Goal: Task Accomplishment & Management: Complete application form

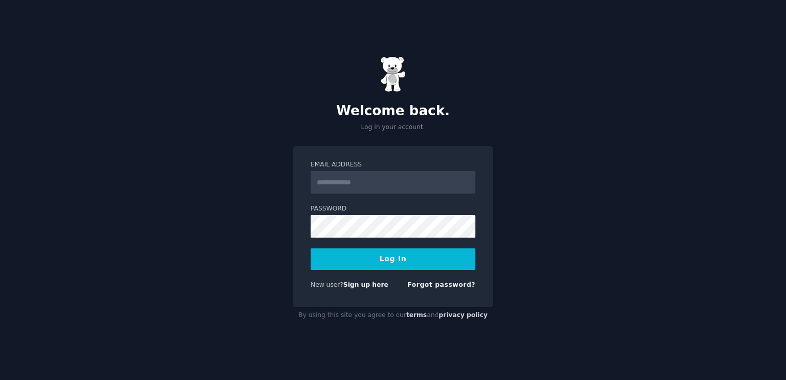
click at [384, 177] on input "Email Address" at bounding box center [393, 182] width 165 height 23
click at [391, 186] on input "Email Address" at bounding box center [393, 182] width 165 height 23
type input "**********"
click at [446, 264] on button "Log In" at bounding box center [393, 258] width 165 height 21
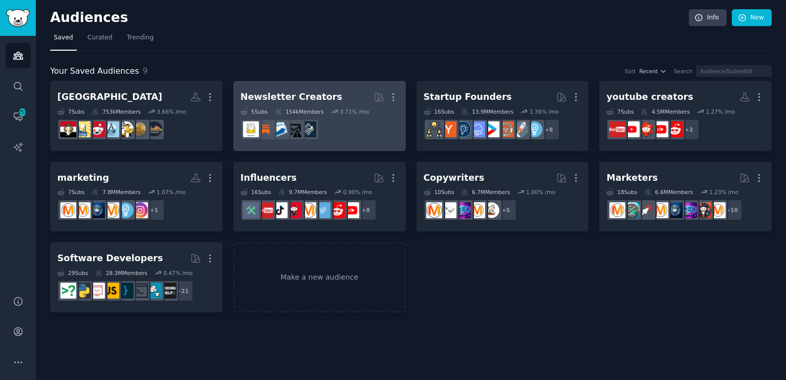
click at [334, 93] on h2 "Newsletter Creators More" at bounding box center [320, 97] width 158 height 18
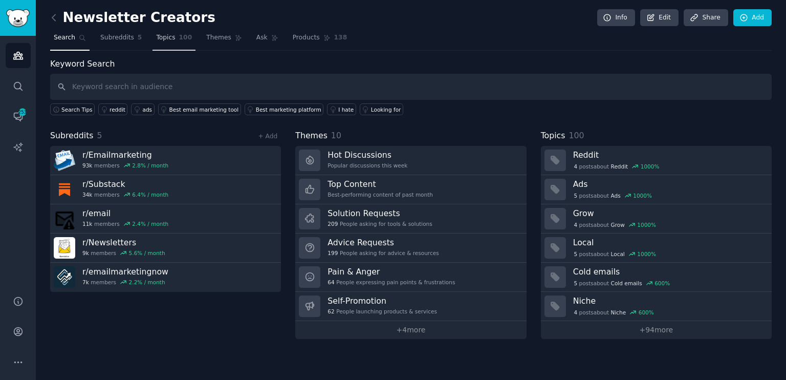
click at [179, 35] on span "100" at bounding box center [185, 37] width 13 height 9
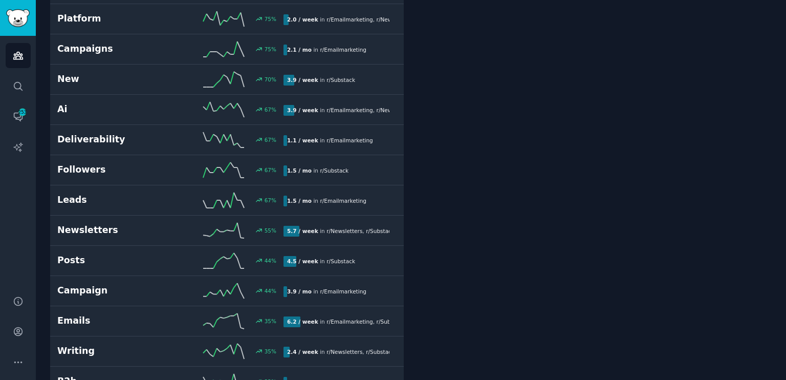
scroll to position [1853, 0]
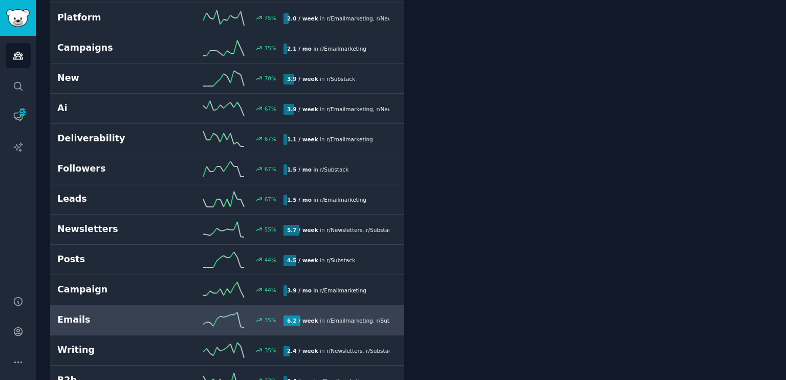
click at [84, 313] on h2 "Emails" at bounding box center [113, 319] width 113 height 13
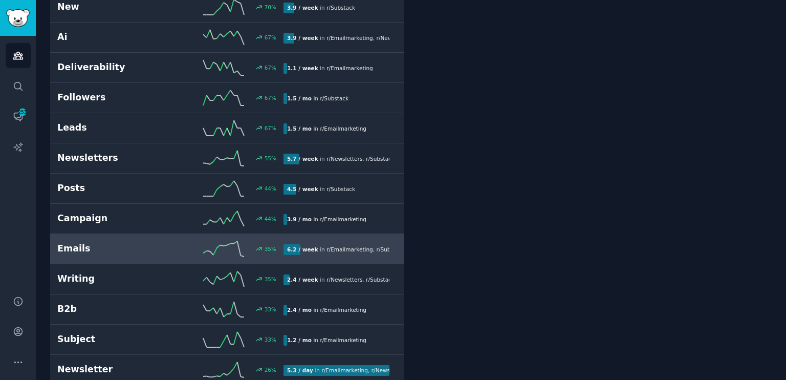
scroll to position [1929, 0]
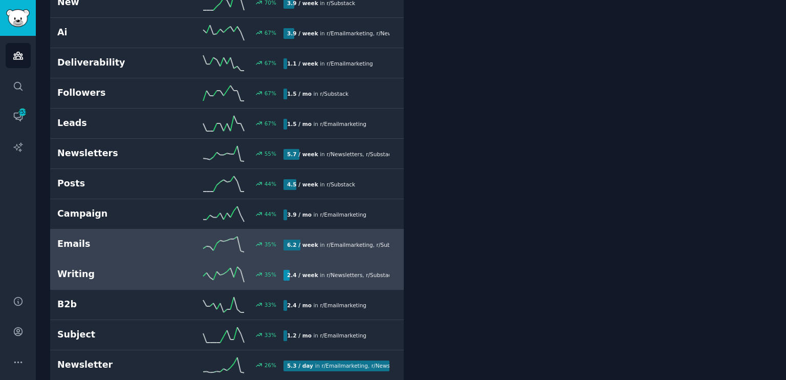
click at [95, 268] on h2 "Writing" at bounding box center [113, 274] width 113 height 13
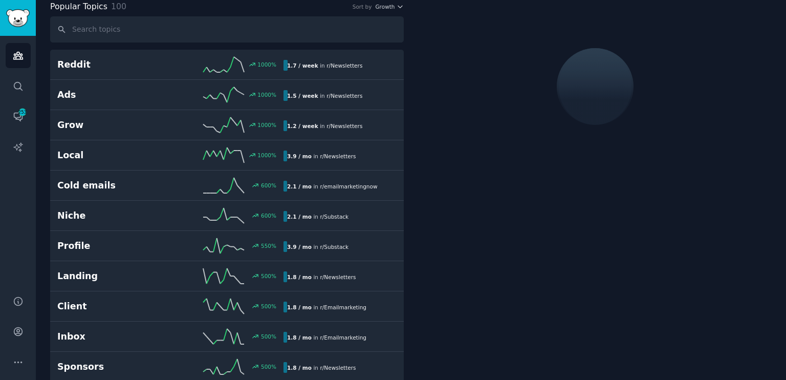
scroll to position [57, 0]
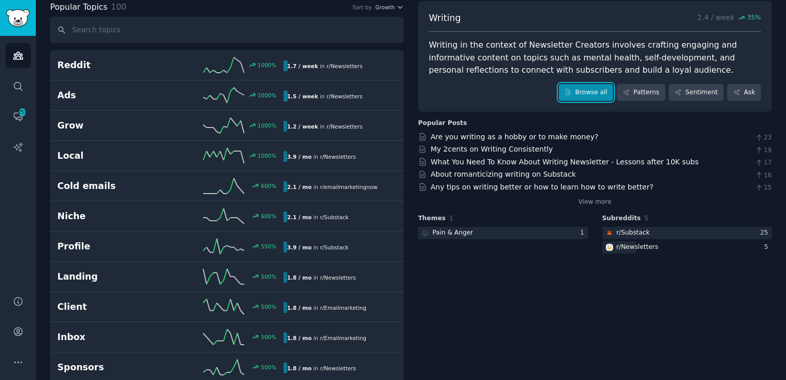
click at [600, 89] on link "Browse all" at bounding box center [586, 92] width 55 height 17
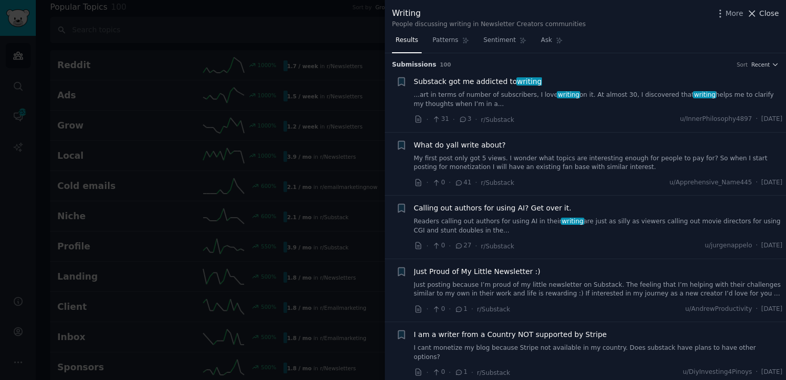
click at [774, 12] on span "Close" at bounding box center [769, 13] width 19 height 11
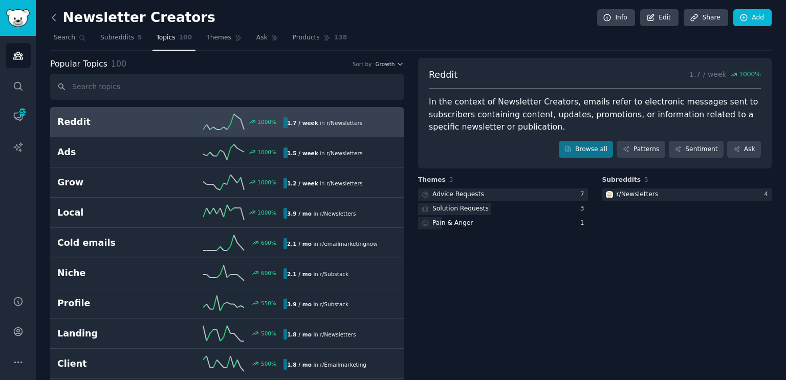
click at [57, 16] on icon at bounding box center [54, 17] width 11 height 11
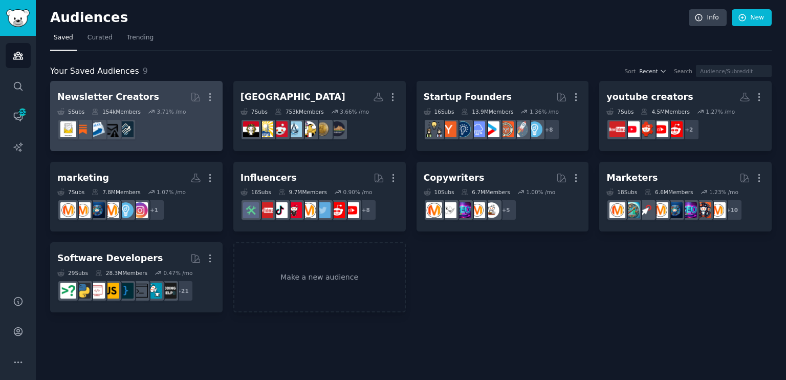
click at [157, 110] on div "3.71 % /mo" at bounding box center [171, 111] width 29 height 7
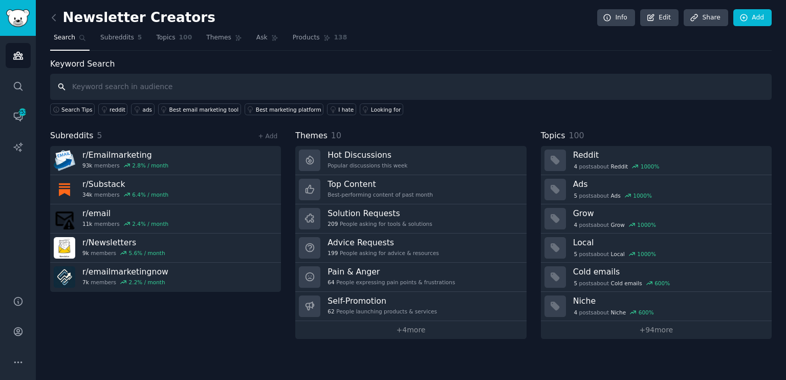
click at [265, 86] on input "text" at bounding box center [411, 87] width 722 height 26
type input "ideas"
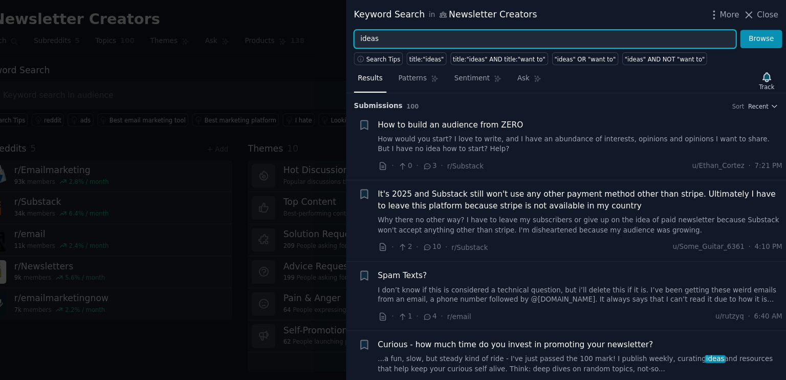
drag, startPoint x: 425, startPoint y: 40, endPoint x: 394, endPoint y: 38, distance: 30.8
click at [394, 38] on input "ideas" at bounding box center [566, 35] width 349 height 17
click at [744, 27] on button "Browse" at bounding box center [763, 35] width 38 height 17
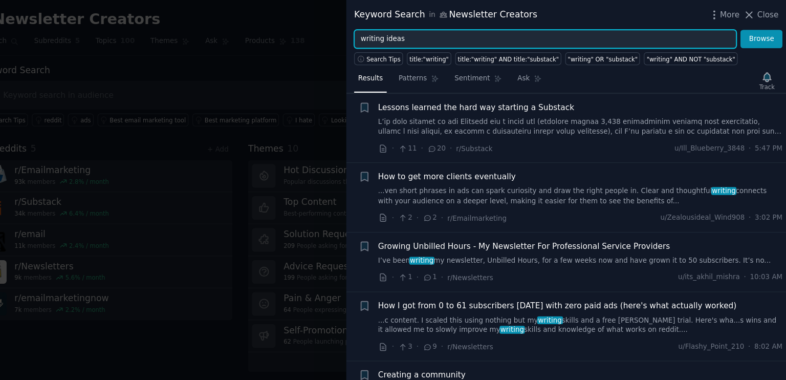
click at [744, 27] on button "Browse" at bounding box center [763, 35] width 38 height 17
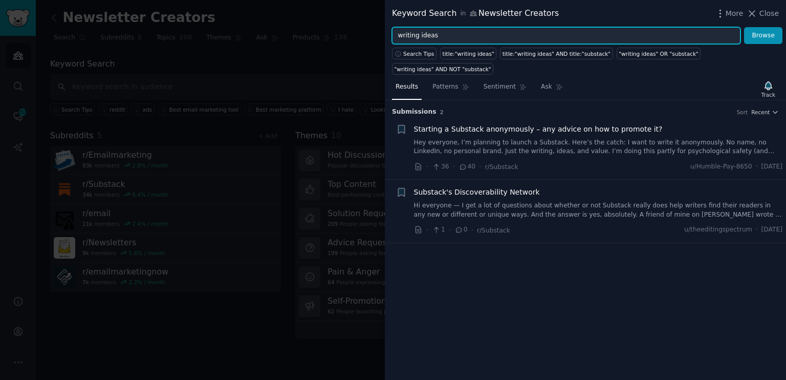
drag, startPoint x: 448, startPoint y: 34, endPoint x: 392, endPoint y: 33, distance: 56.3
click at [392, 33] on input "writing ideas" at bounding box center [566, 35] width 349 height 17
type input "creativity"
click at [744, 27] on button "Browse" at bounding box center [763, 35] width 38 height 17
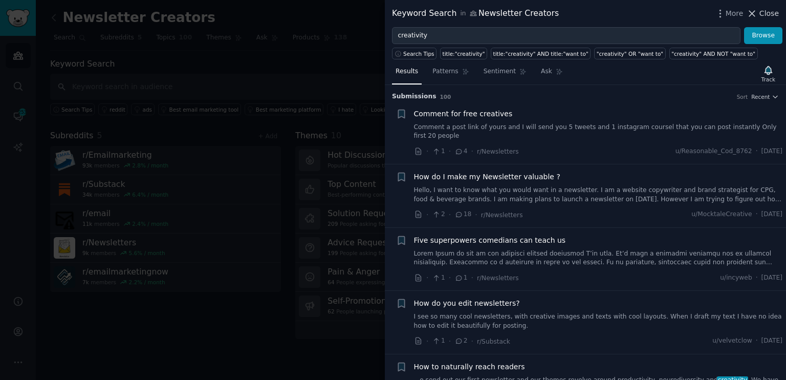
click at [767, 17] on span "Close" at bounding box center [769, 13] width 19 height 11
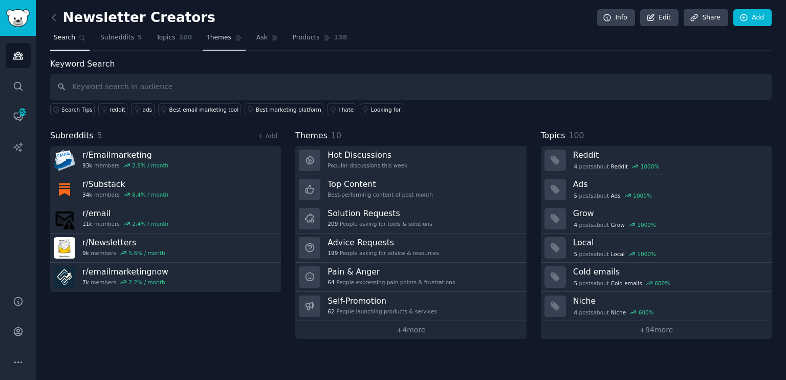
click at [210, 32] on link "Themes" at bounding box center [224, 40] width 43 height 21
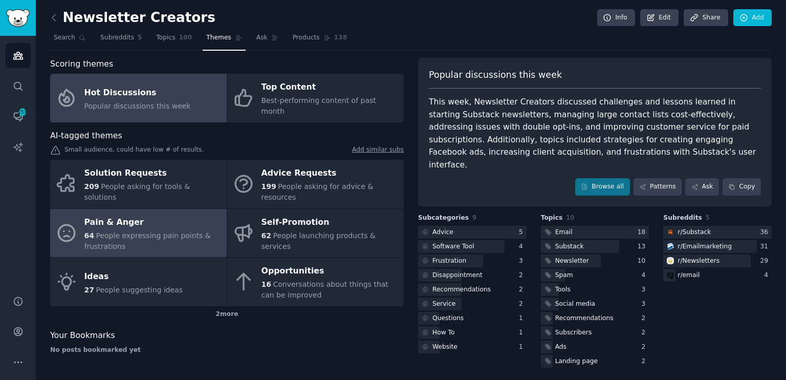
click at [151, 230] on div "64 People expressing pain points & frustrations" at bounding box center [152, 240] width 137 height 21
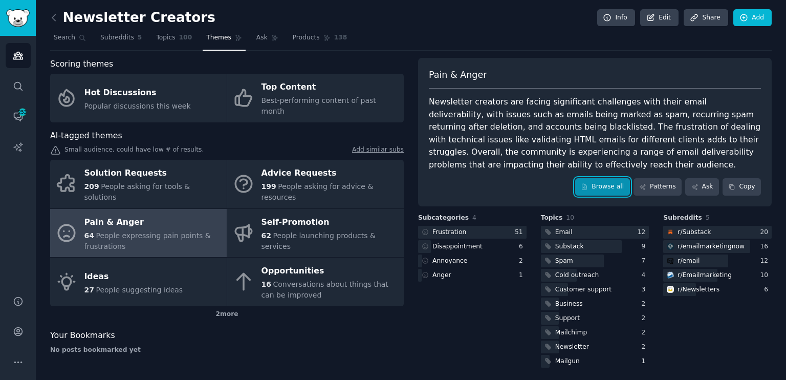
click at [588, 183] on icon at bounding box center [584, 186] width 7 height 7
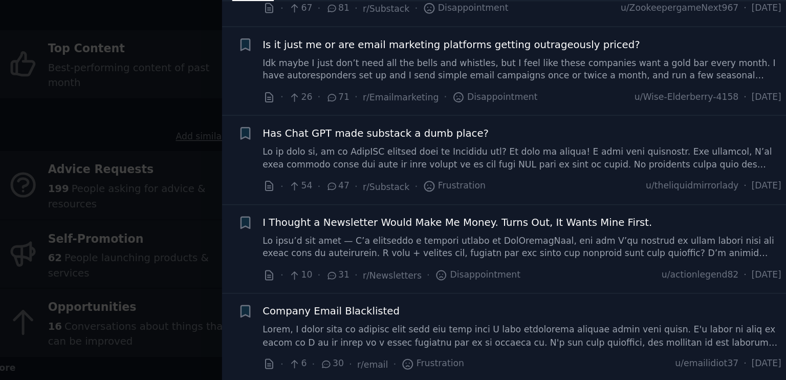
scroll to position [114, 0]
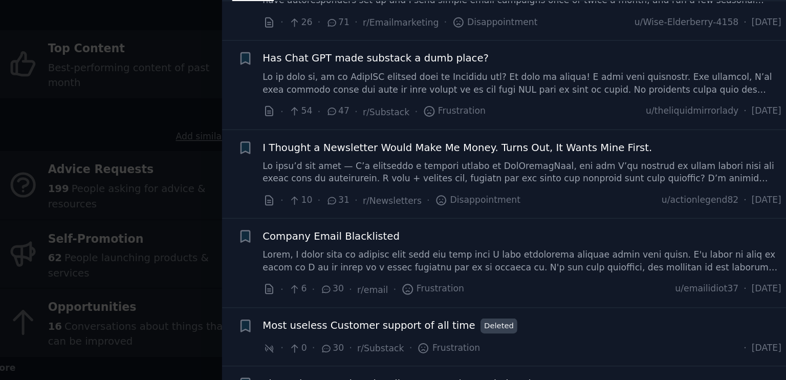
click at [590, 181] on link at bounding box center [598, 175] width 369 height 18
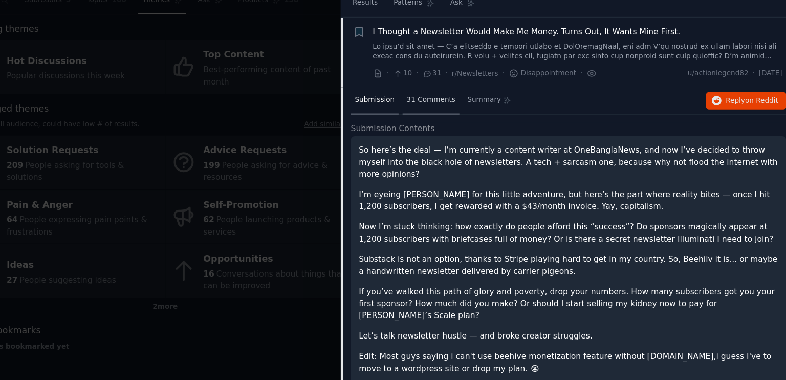
click at [469, 132] on div "31 Comments" at bounding box center [466, 128] width 51 height 25
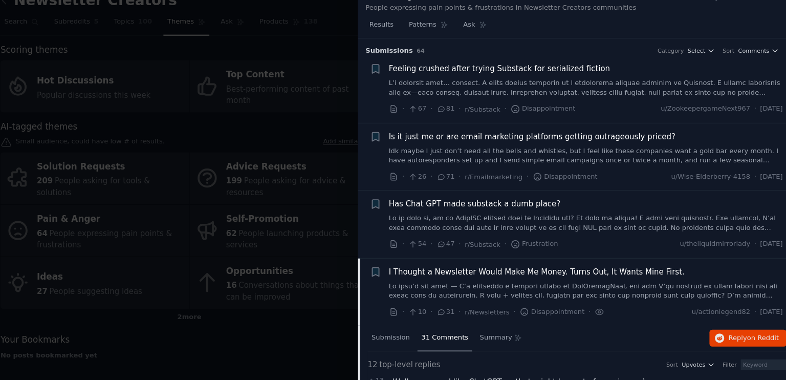
click at [207, 123] on div at bounding box center [393, 190] width 786 height 380
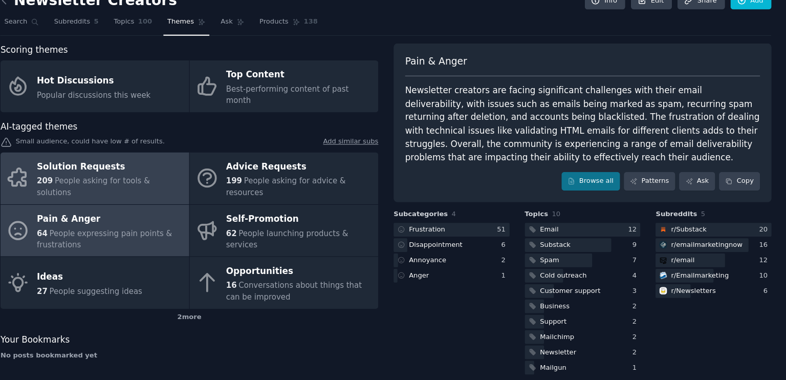
click at [147, 165] on div "Solution Requests" at bounding box center [152, 173] width 137 height 16
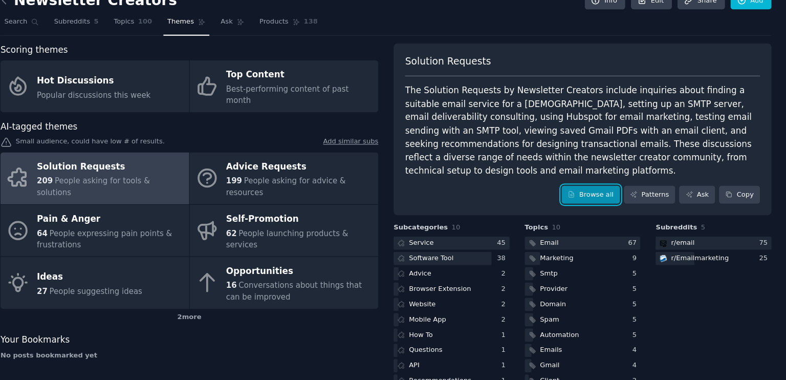
click at [588, 196] on icon at bounding box center [584, 199] width 7 height 7
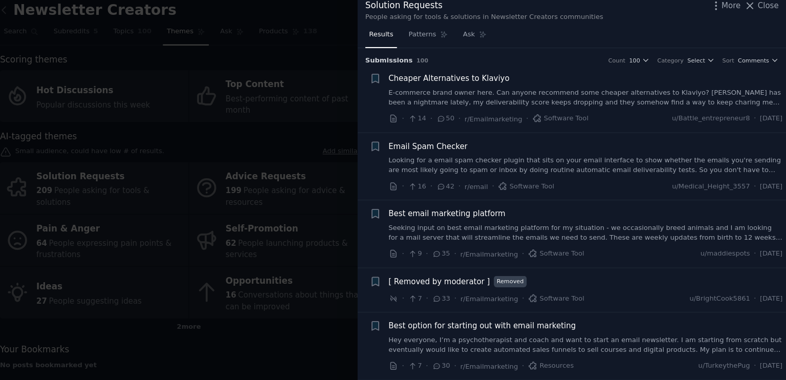
click at [313, 299] on div at bounding box center [393, 190] width 786 height 380
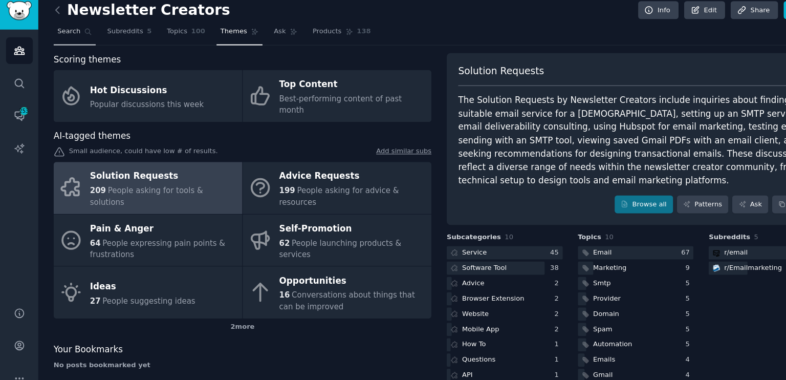
click at [70, 35] on span "Search" at bounding box center [64, 37] width 21 height 9
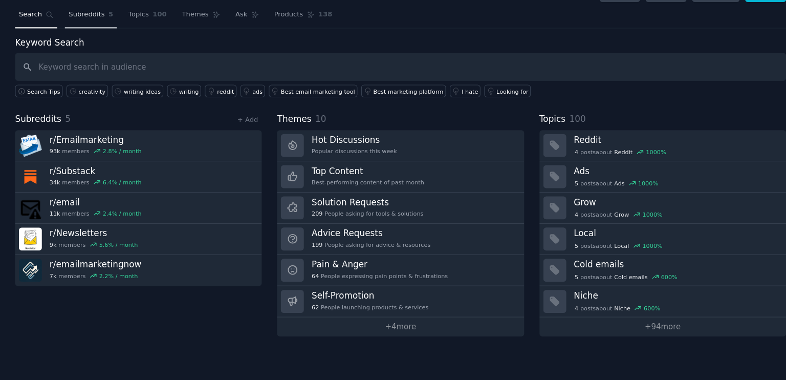
click at [120, 33] on span "Subreddits" at bounding box center [117, 37] width 34 height 9
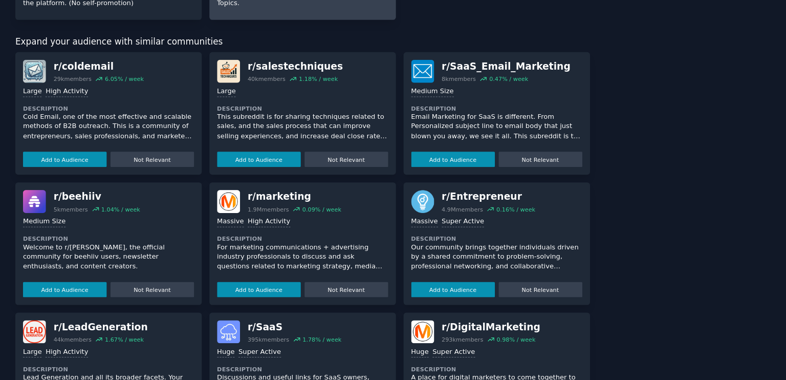
scroll to position [225, 0]
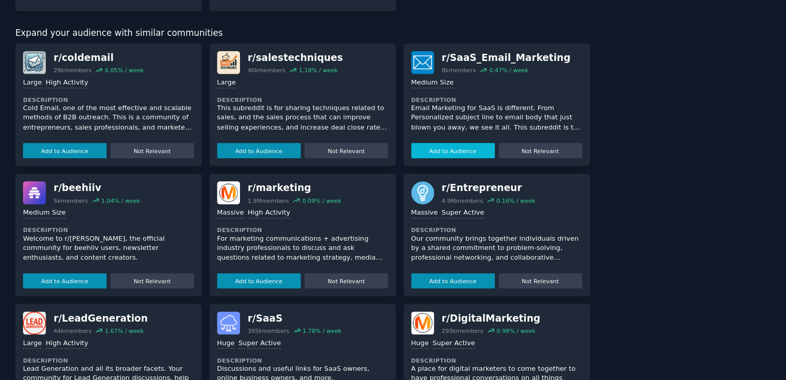
click at [451, 161] on button "Add to Audience" at bounding box center [460, 165] width 78 height 14
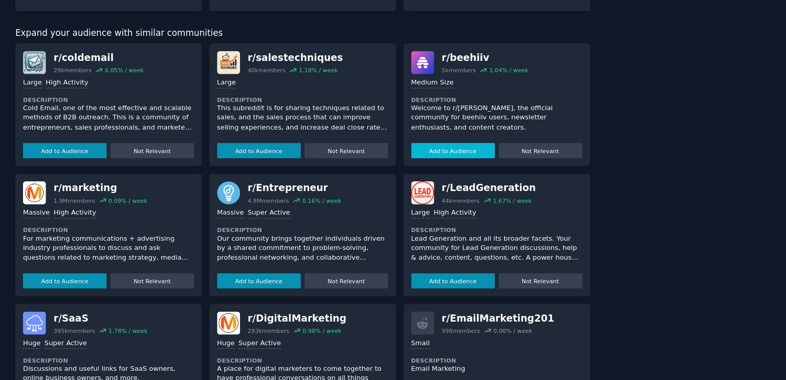
click at [466, 166] on button "Add to Audience" at bounding box center [460, 165] width 78 height 14
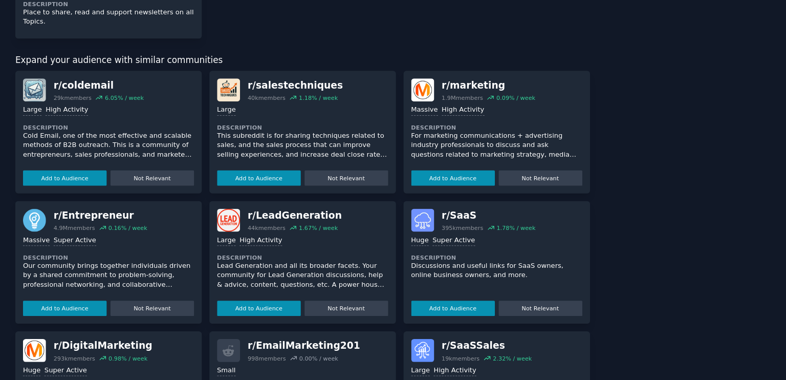
scroll to position [302, 0]
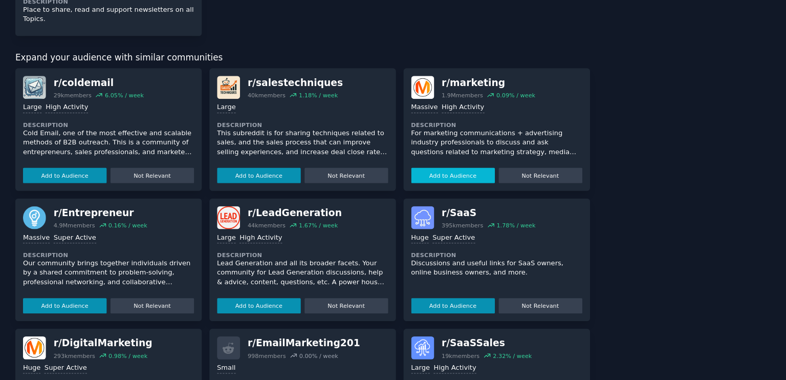
click at [456, 184] on button "Add to Audience" at bounding box center [460, 188] width 78 height 14
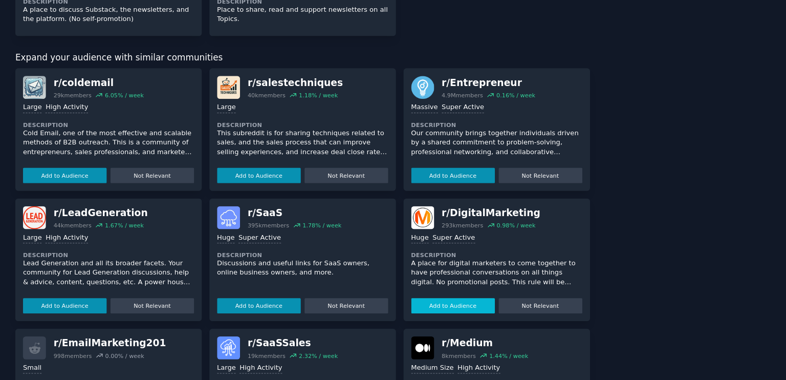
click at [457, 308] on button "Add to Audience" at bounding box center [460, 310] width 78 height 14
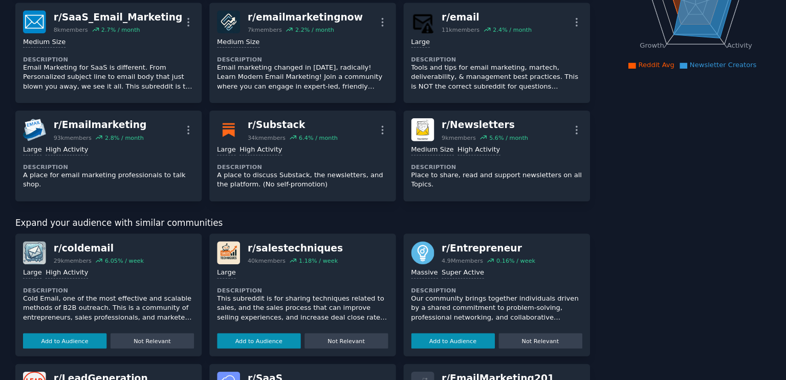
scroll to position [0, 0]
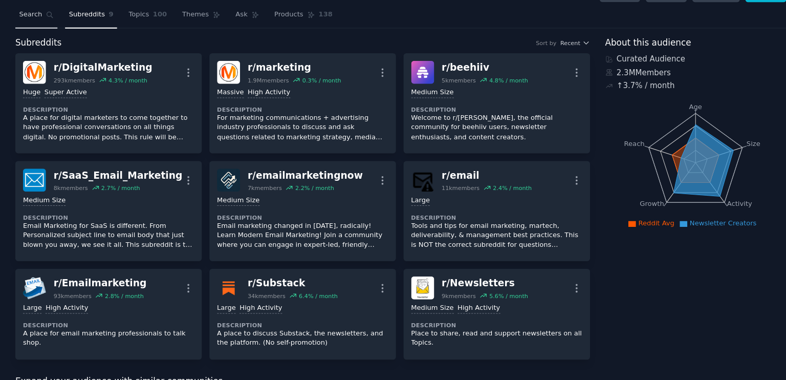
click at [58, 34] on span "Search" at bounding box center [64, 37] width 21 height 9
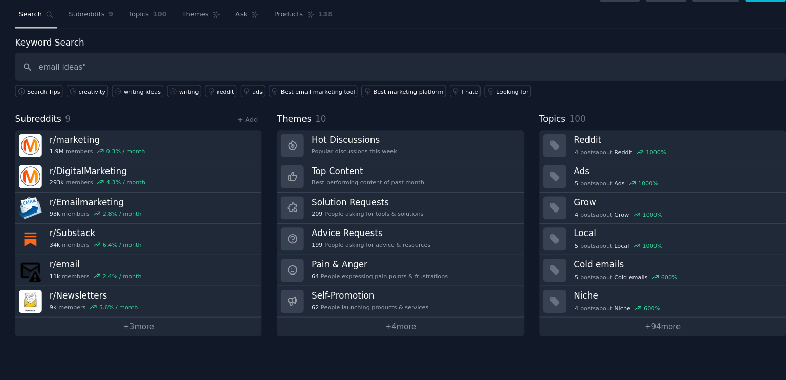
click at [73, 85] on input "email ideas"" at bounding box center [411, 87] width 722 height 26
type input ""email ideas""
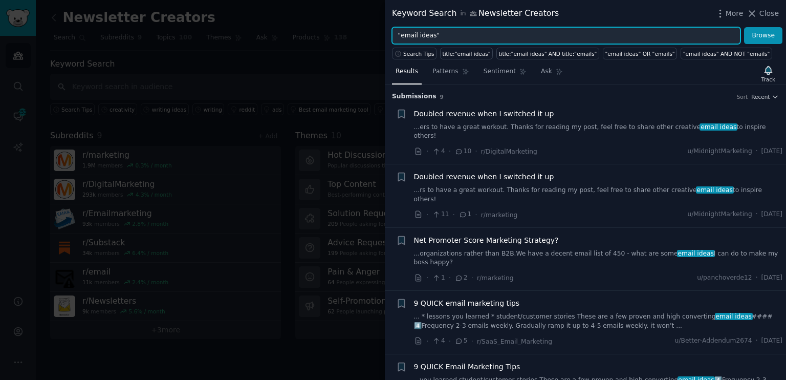
click at [417, 36] on input ""email ideas"" at bounding box center [566, 35] width 349 height 17
click at [744, 27] on button "Browse" at bounding box center [763, 35] width 38 height 17
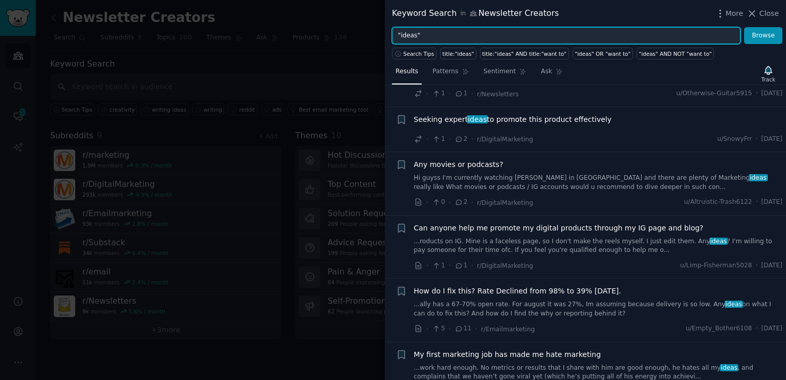
scroll to position [791, 0]
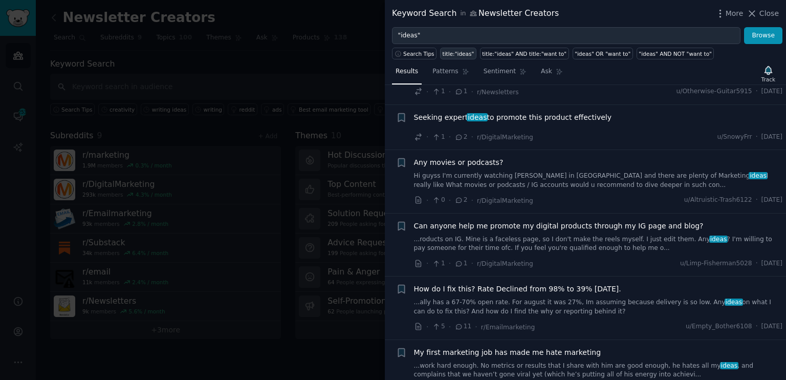
click at [451, 54] on div "title:"ideas"" at bounding box center [459, 53] width 32 height 7
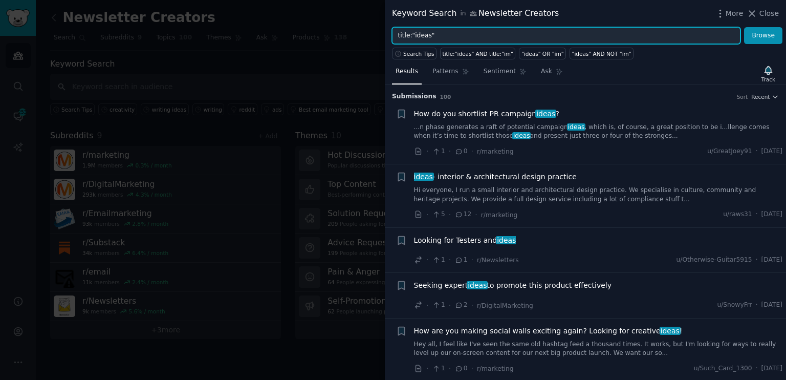
drag, startPoint x: 467, startPoint y: 34, endPoint x: 422, endPoint y: 36, distance: 44.6
click at [422, 36] on input "title:"ideas"" at bounding box center [566, 35] width 349 height 17
click at [744, 27] on button "Browse" at bounding box center [763, 35] width 38 height 17
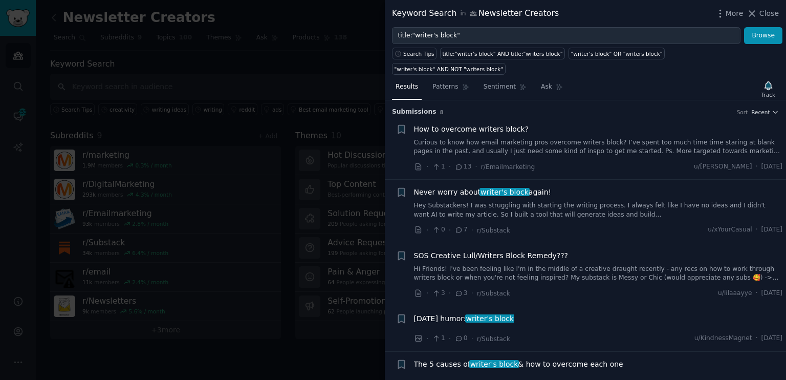
click at [594, 138] on link "Curious to know how email marketing pros overcome writers block? I’ve spent too…" at bounding box center [598, 147] width 369 height 18
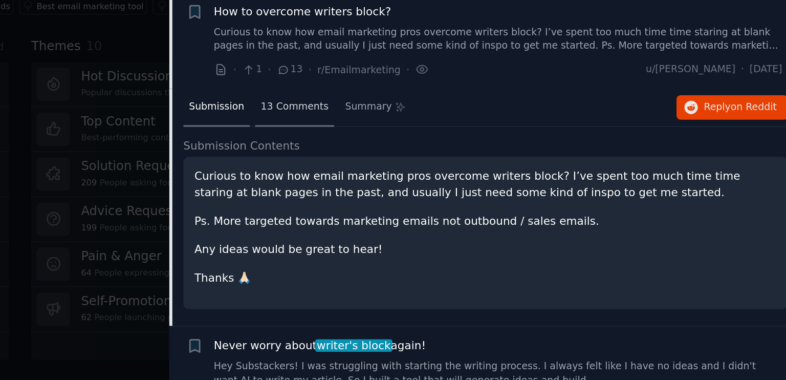
click at [466, 170] on span "13 Comments" at bounding box center [466, 174] width 44 height 9
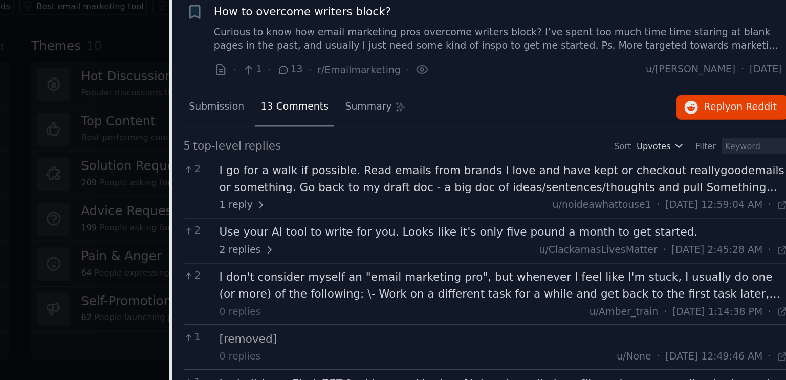
click at [596, 211] on div "I go for a walk if possible. Read emails from brands I love and have kept or ch…" at bounding box center [602, 221] width 369 height 21
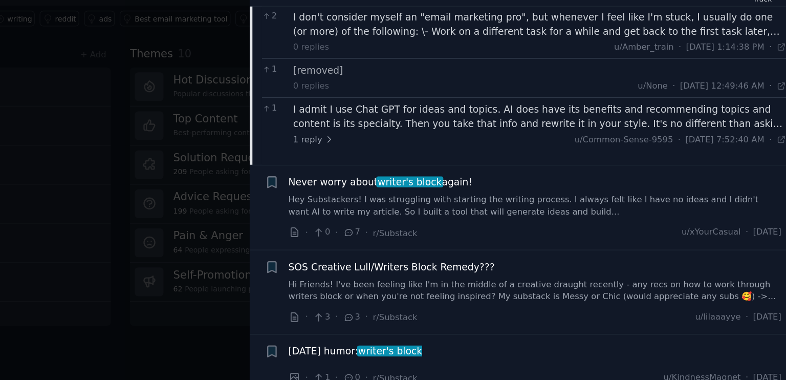
scroll to position [264, 0]
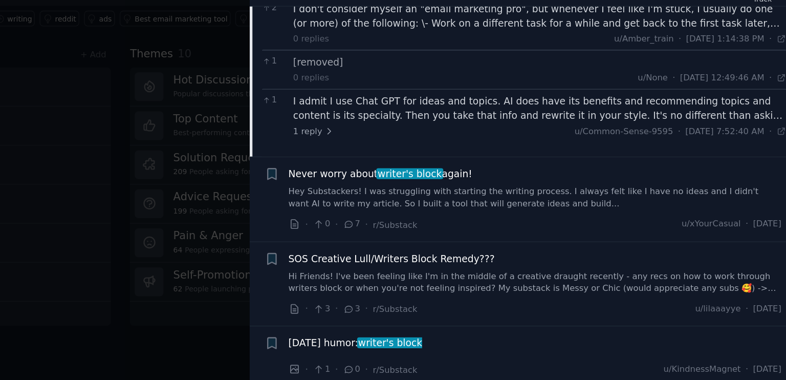
click at [559, 234] on link "Hey Substackers! I was struggling with starting the writing process. I always f…" at bounding box center [598, 243] width 369 height 18
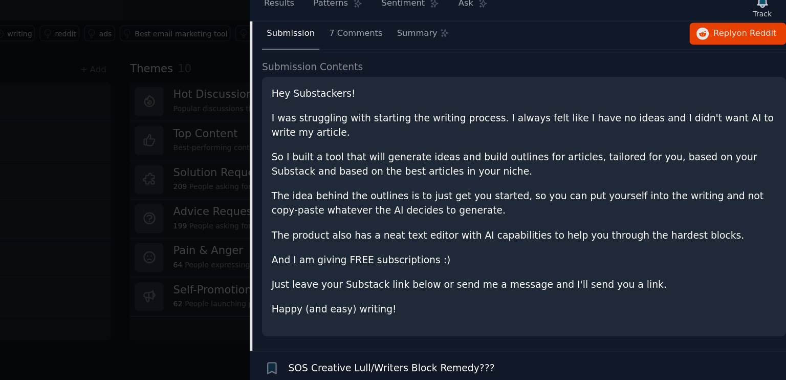
scroll to position [79, 0]
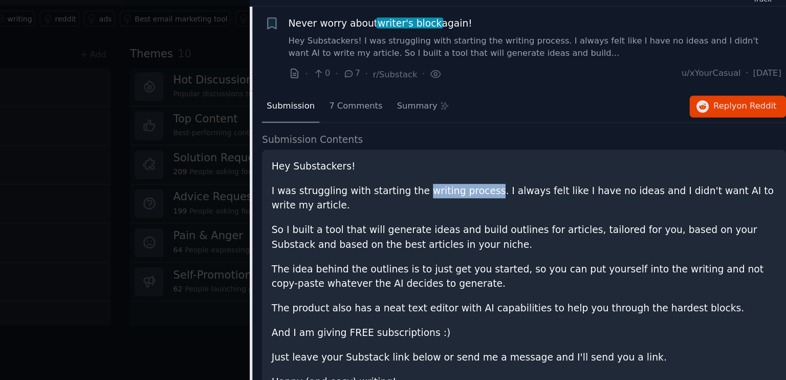
drag, startPoint x: 506, startPoint y: 221, endPoint x: 555, endPoint y: 223, distance: 49.2
click at [555, 233] on p "I was struggling with starting the writing process. I always felt like I have n…" at bounding box center [590, 243] width 378 height 21
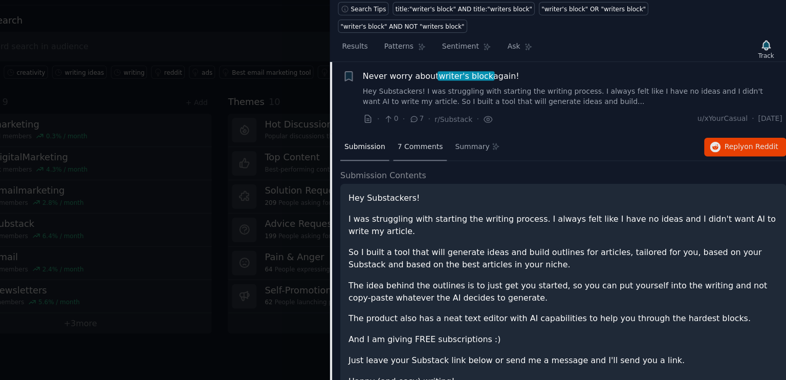
click at [462, 170] on span "7 Comments" at bounding box center [464, 174] width 40 height 9
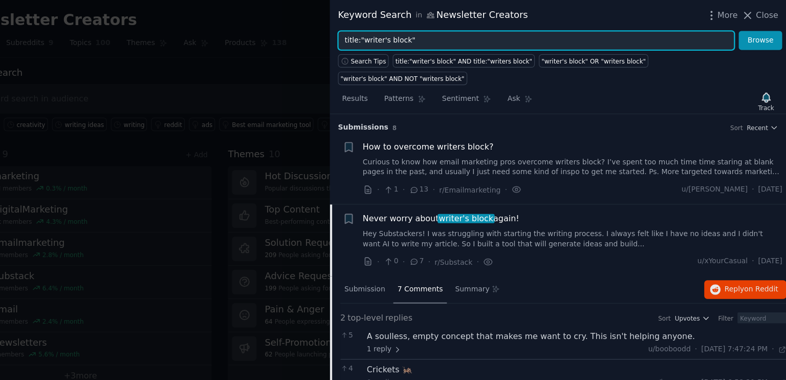
drag, startPoint x: 449, startPoint y: 36, endPoint x: 412, endPoint y: 37, distance: 37.4
click at [412, 37] on input "title:"writer's block"" at bounding box center [566, 35] width 349 height 17
type input "title:"writing process""
click at [744, 27] on button "Browse" at bounding box center [763, 35] width 38 height 17
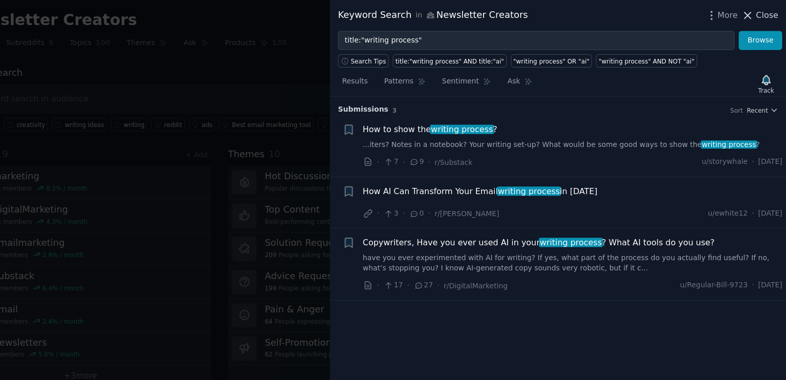
click at [763, 14] on span "Close" at bounding box center [769, 13] width 19 height 11
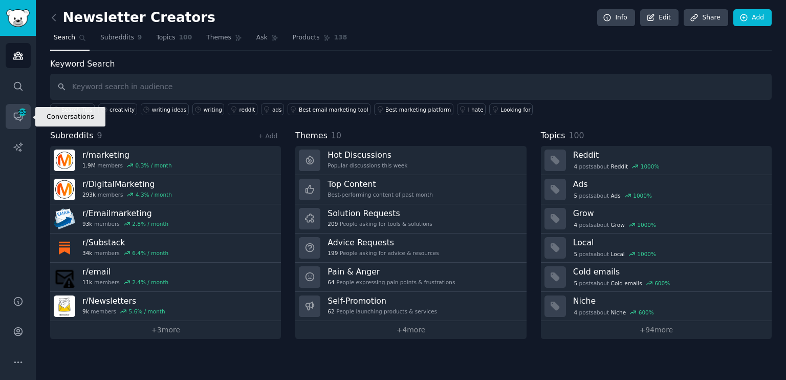
click at [18, 112] on span "253" at bounding box center [22, 112] width 9 height 7
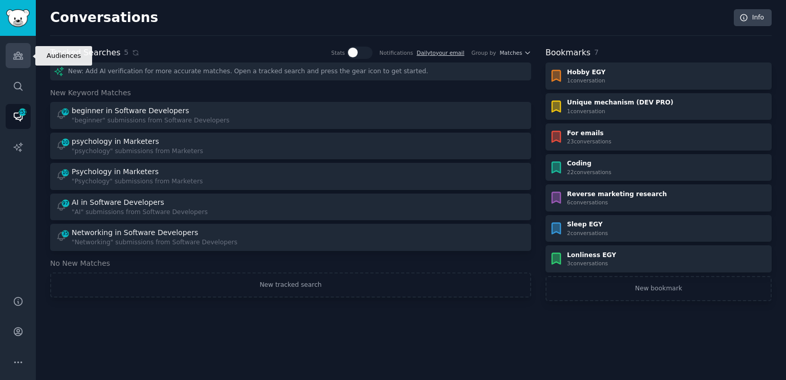
click at [21, 56] on icon "Sidebar" at bounding box center [18, 55] width 11 height 11
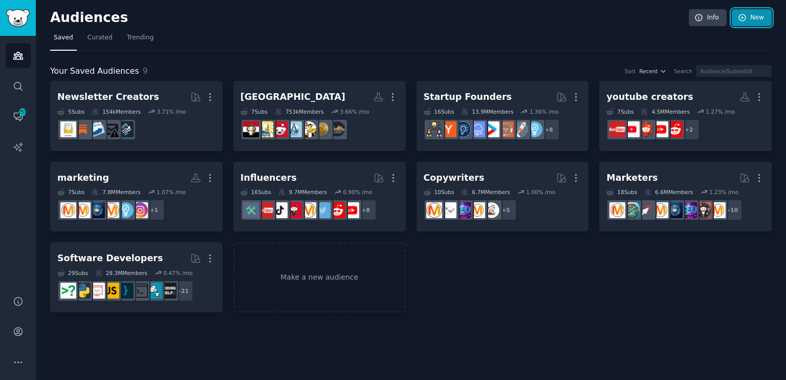
click at [764, 14] on link "New" at bounding box center [752, 17] width 40 height 17
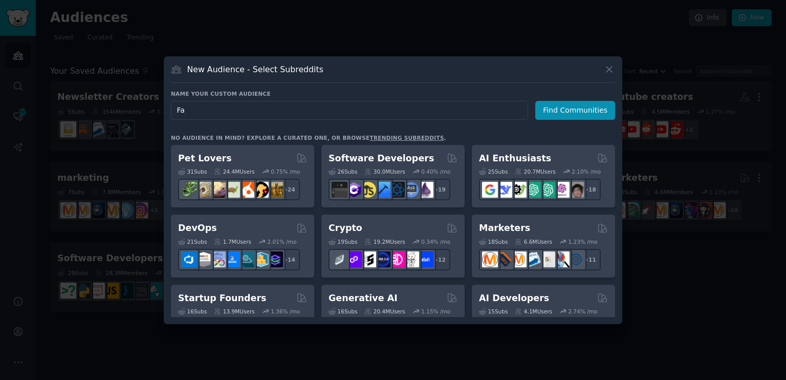
type input "F"
type input "M"
type input "Meta ads"
click at [584, 112] on button "Find Communities" at bounding box center [575, 110] width 80 height 19
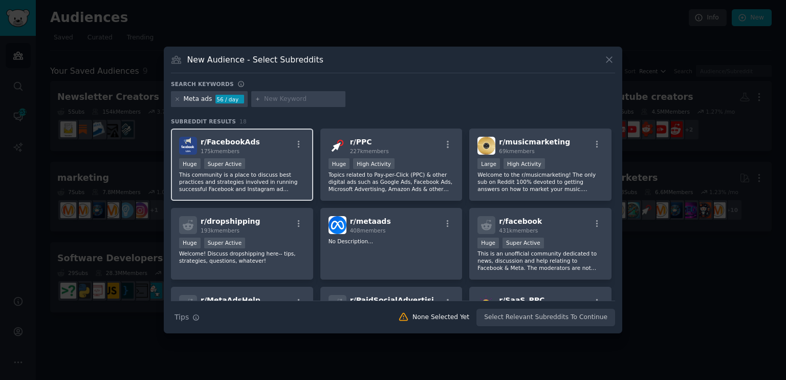
click at [264, 150] on div "r/ FacebookAds 175k members" at bounding box center [242, 146] width 126 height 18
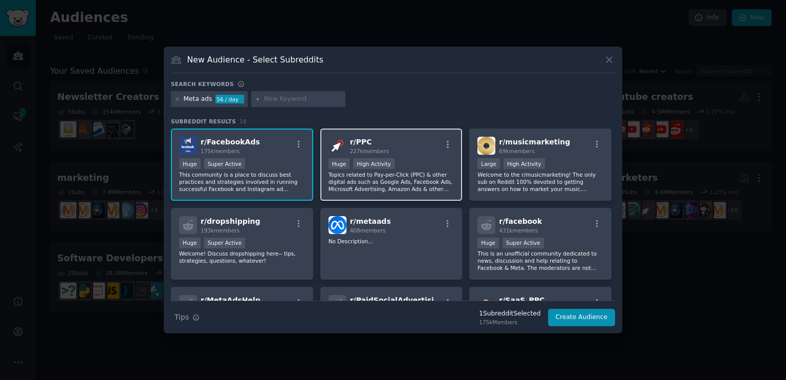
click at [426, 183] on p "Topics related to Pay-per-Click (PPC) & other digital ads such as Google Ads, F…" at bounding box center [392, 181] width 126 height 21
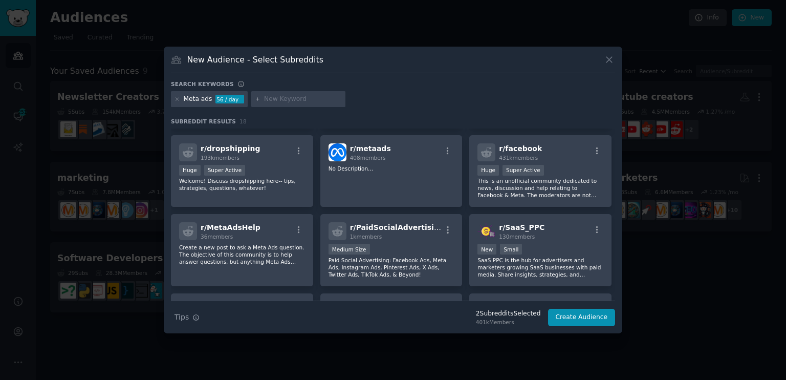
scroll to position [73, 0]
click at [419, 239] on div "r/ PaidSocialAdvertising 1k members Medium Size Paid Social Advertising: Facebo…" at bounding box center [391, 249] width 142 height 72
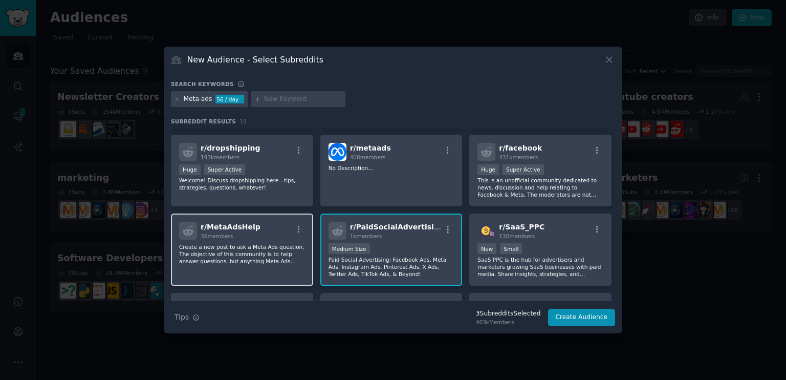
click at [278, 245] on p "Create a new post to ask a Meta Ads question. The objective of this community i…" at bounding box center [242, 253] width 126 height 21
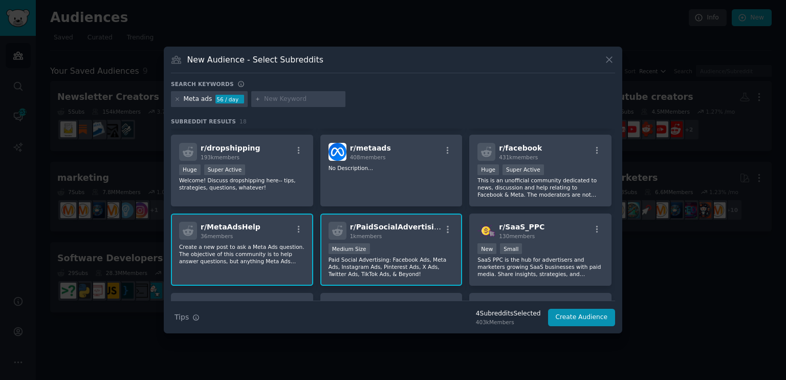
click at [411, 250] on div "1000 - 10,000 members Medium Size" at bounding box center [392, 249] width 126 height 13
click at [280, 245] on p "Create a new post to ask a Meta Ads question. The objective of this community i…" at bounding box center [242, 253] width 126 height 21
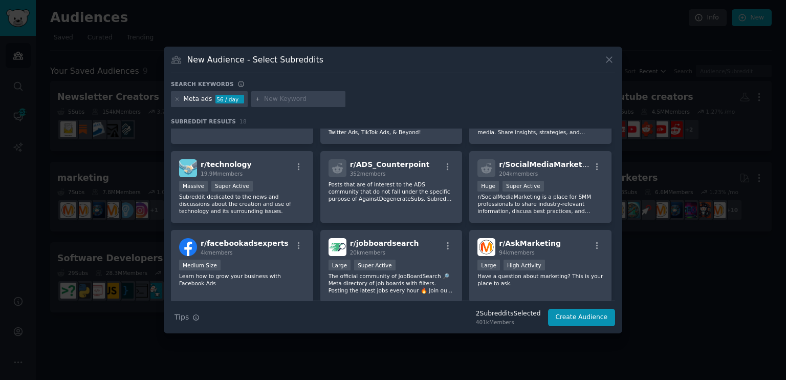
scroll to position [243, 0]
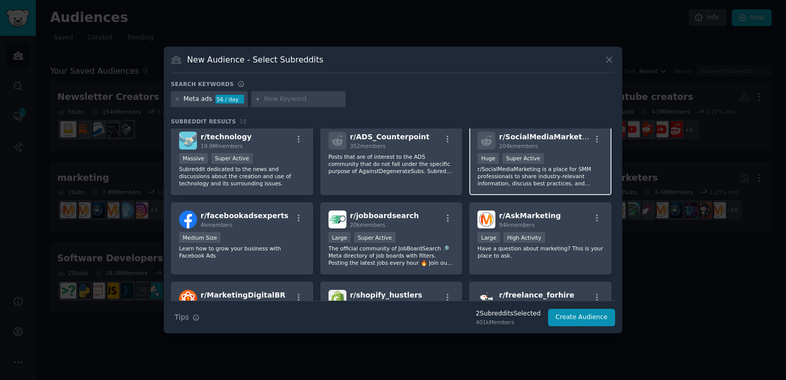
click at [574, 169] on p "r/SocialMediaMarketing is a place for SMM professionals to share industry-relev…" at bounding box center [541, 175] width 126 height 21
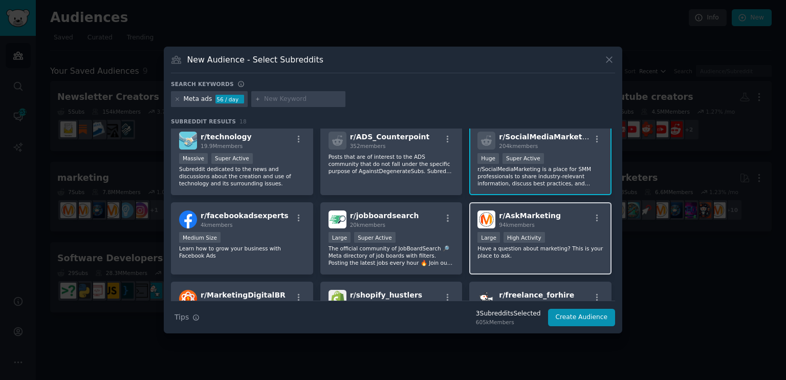
click at [559, 210] on div "r/ AskMarketing 94k members" at bounding box center [541, 219] width 126 height 18
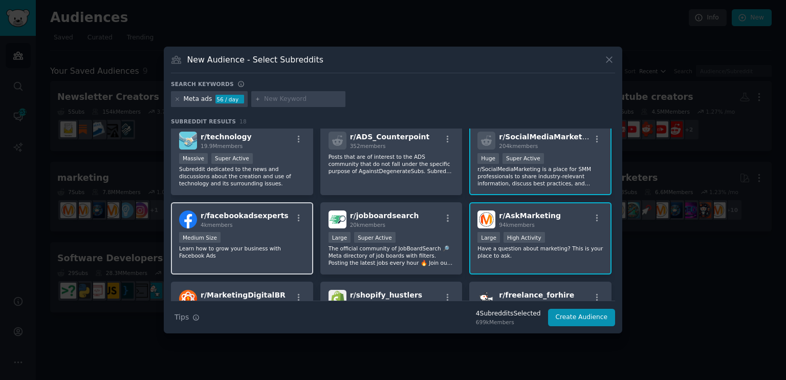
click at [278, 229] on div "r/ facebookadsexperts 4k members Medium Size Learn how to grow your business wi…" at bounding box center [242, 238] width 142 height 72
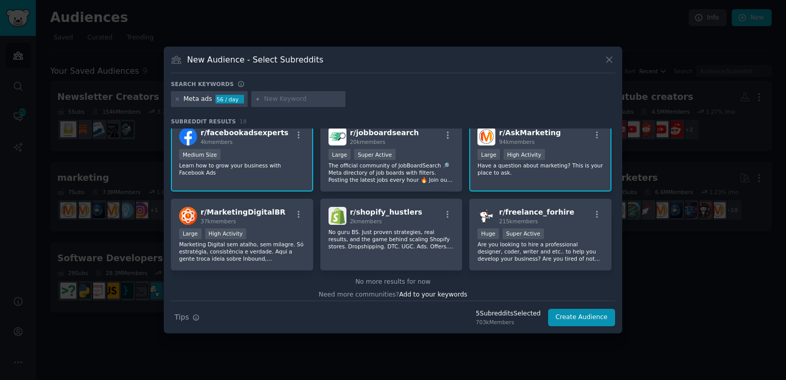
scroll to position [329, 0]
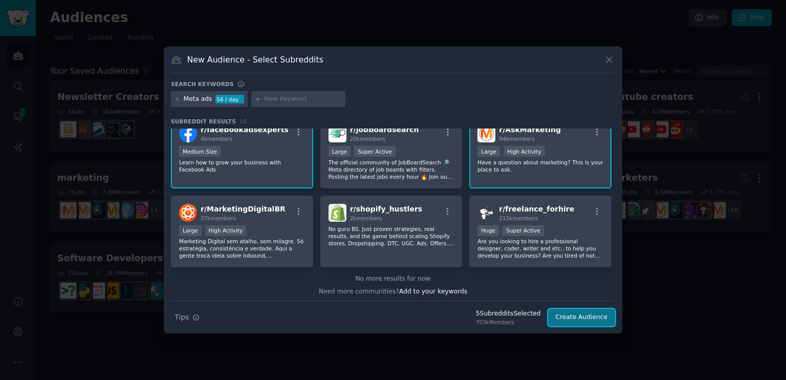
click at [583, 317] on button "Create Audience" at bounding box center [582, 317] width 68 height 17
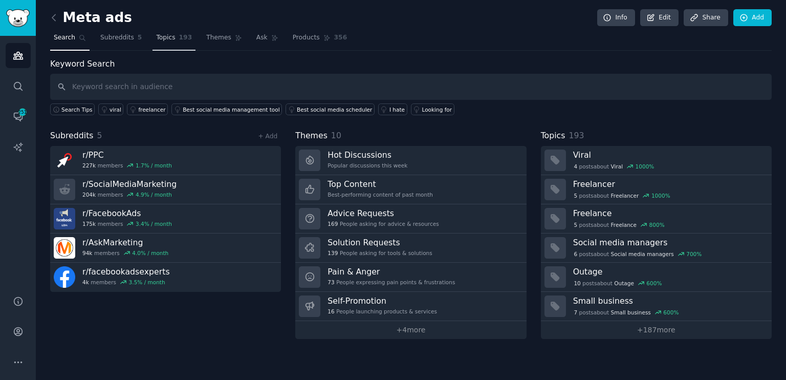
click at [179, 36] on span "193" at bounding box center [185, 37] width 13 height 9
